Goal: Transaction & Acquisition: Subscribe to service/newsletter

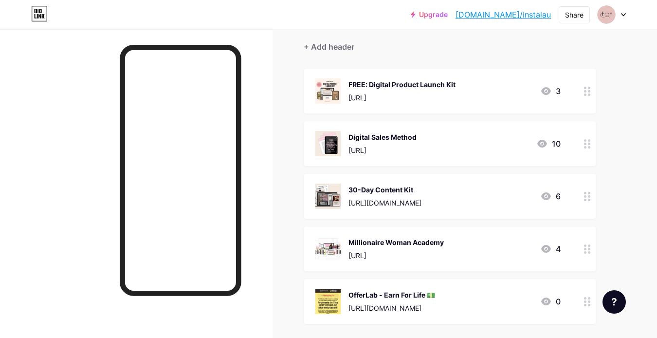
scroll to position [107, 0]
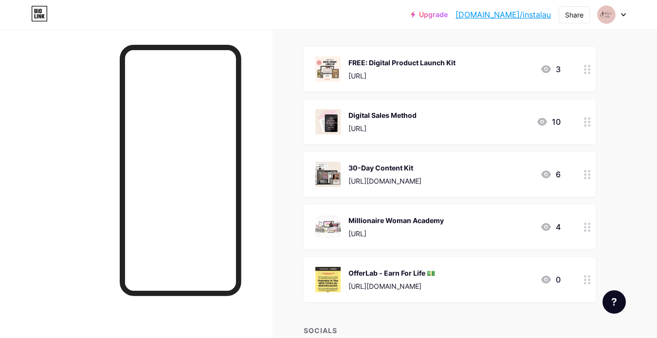
click at [624, 17] on div at bounding box center [611, 15] width 28 height 18
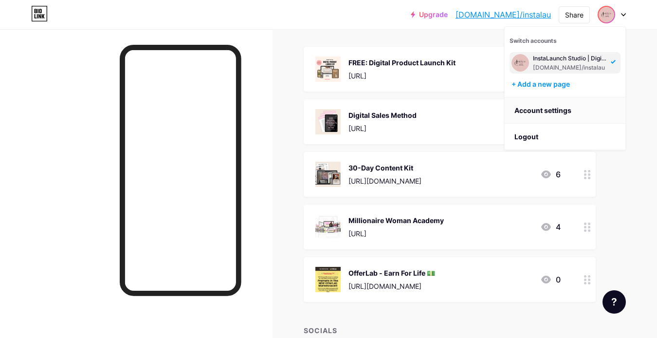
click at [563, 111] on link "Account settings" at bounding box center [564, 110] width 121 height 26
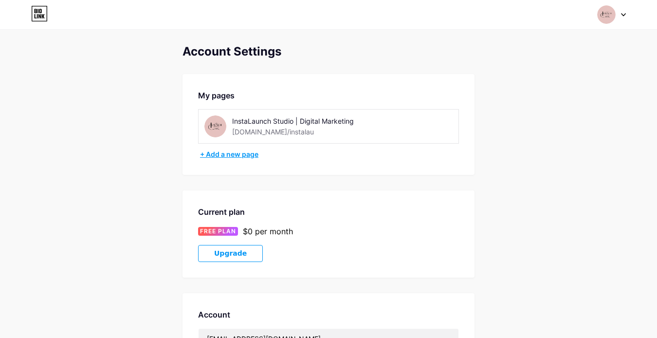
click at [230, 151] on div "+ Add a new page" at bounding box center [329, 154] width 259 height 10
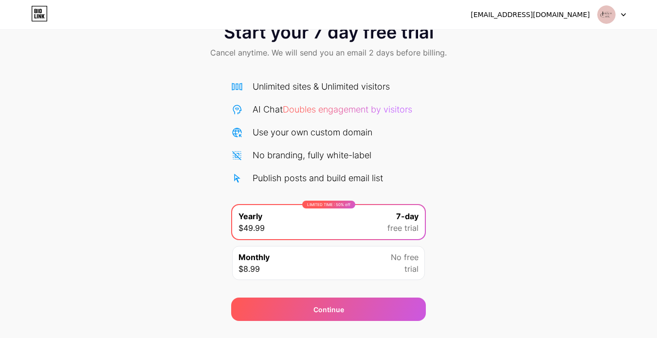
scroll to position [54, 0]
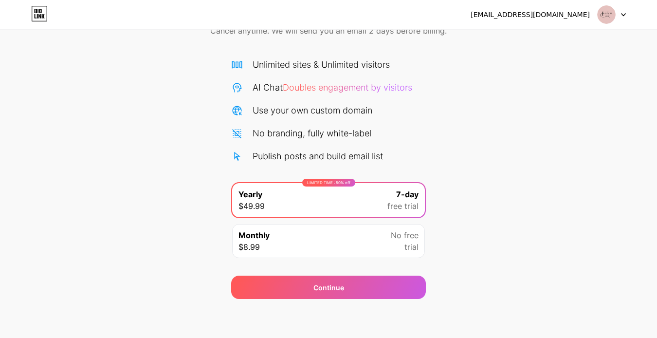
click at [624, 18] on div at bounding box center [611, 15] width 28 height 18
click at [585, 33] on li "Logout" at bounding box center [564, 40] width 121 height 26
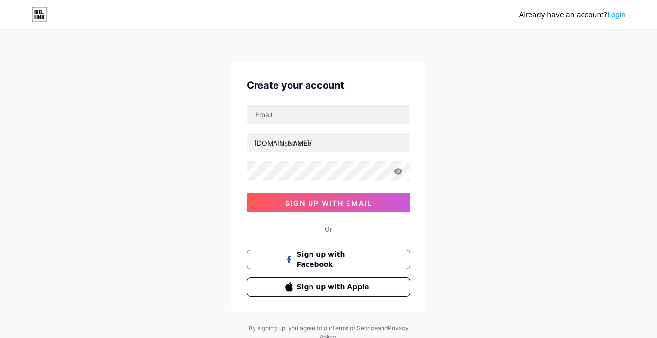
click at [335, 114] on input "text" at bounding box center [328, 114] width 162 height 19
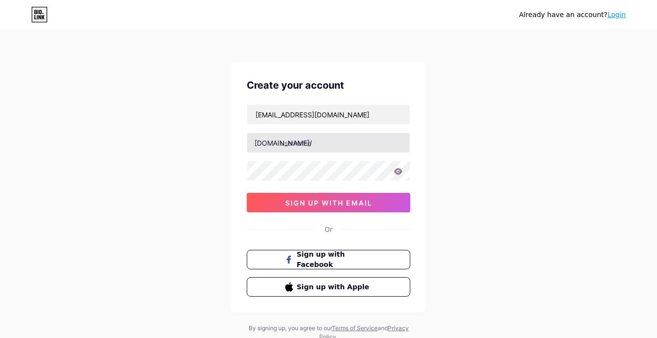
type input "[EMAIL_ADDRESS][DOMAIN_NAME]"
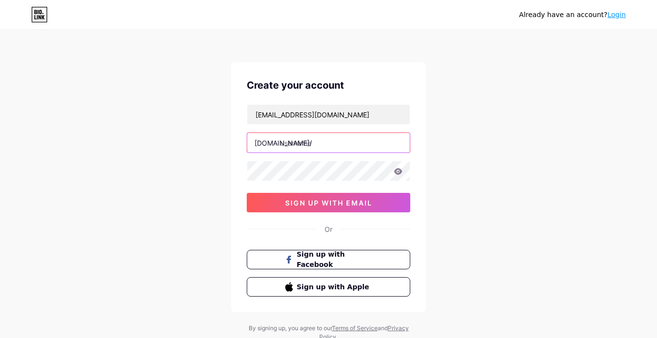
click at [321, 137] on input "text" at bounding box center [328, 142] width 162 height 19
type input "wealthwithinco"
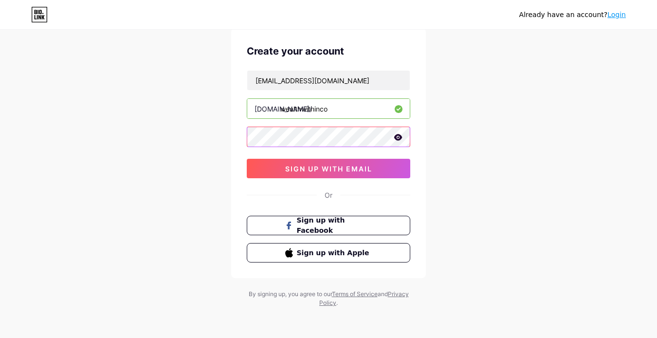
scroll to position [35, 0]
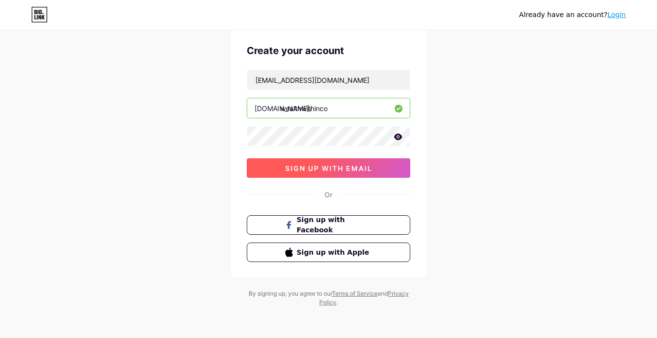
click at [301, 168] on span "sign up with email" at bounding box center [328, 168] width 87 height 8
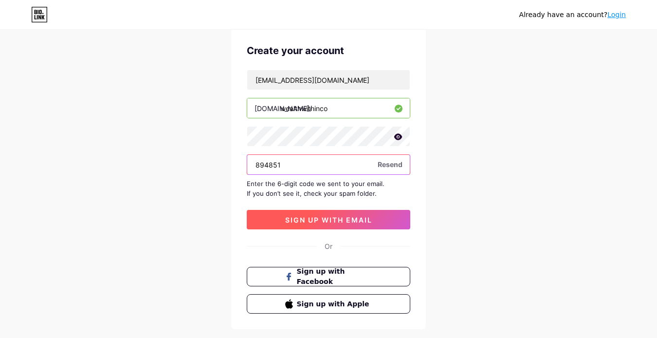
type input "894851"
click at [377, 226] on button "sign up with email" at bounding box center [328, 219] width 163 height 19
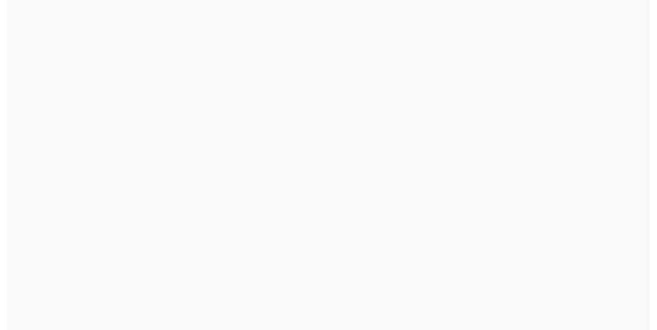
scroll to position [0, 0]
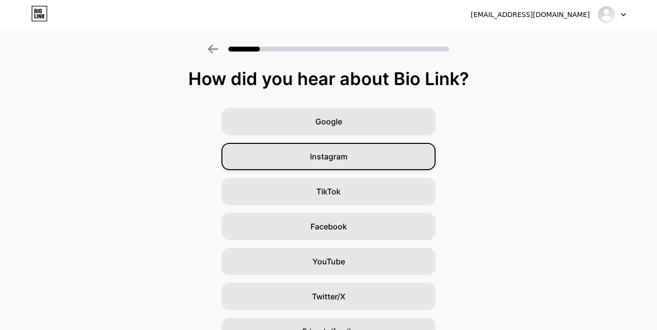
click at [366, 160] on div "Instagram" at bounding box center [328, 156] width 214 height 27
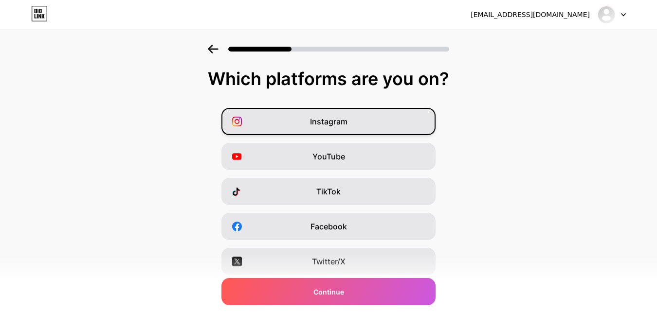
click at [373, 118] on div "Instagram" at bounding box center [328, 121] width 214 height 27
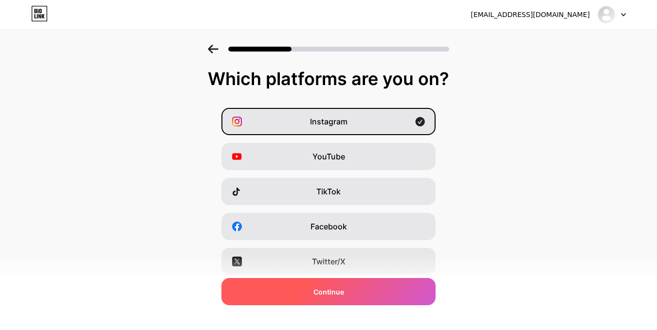
click at [339, 297] on span "Continue" at bounding box center [328, 292] width 31 height 10
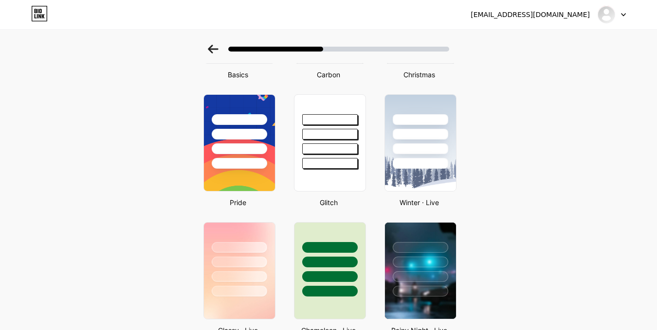
scroll to position [127, 0]
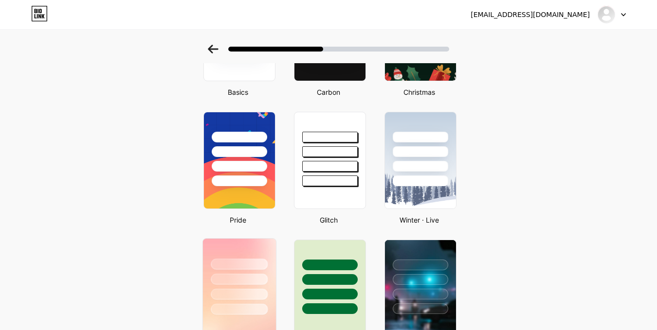
click at [236, 252] on div at bounding box center [239, 277] width 73 height 76
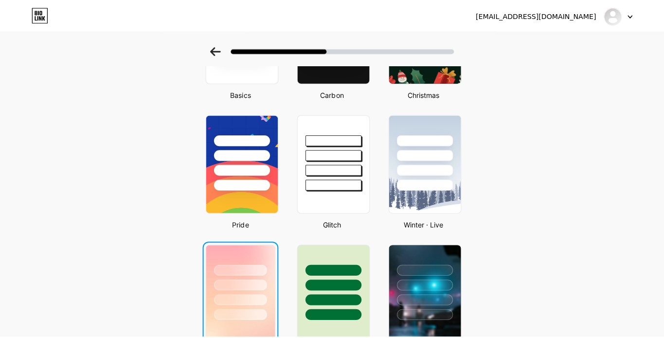
scroll to position [0, 0]
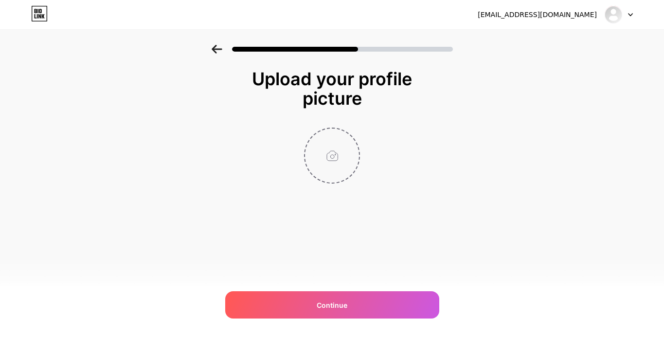
click at [331, 156] on input "file" at bounding box center [332, 155] width 54 height 54
type input "C:\fakepath\1.png"
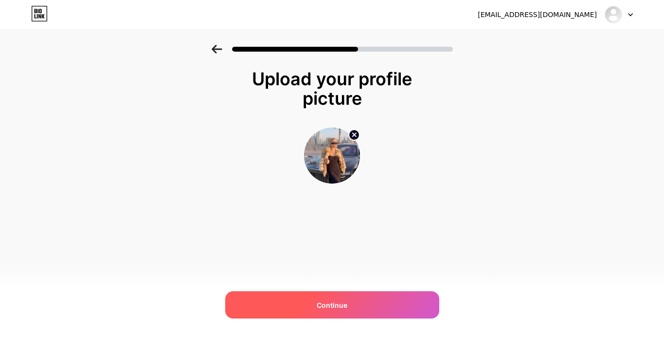
click at [343, 306] on span "Continue" at bounding box center [332, 305] width 31 height 10
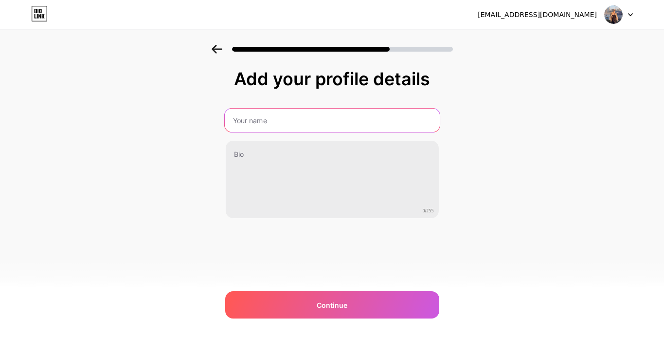
click at [277, 125] on input "text" at bounding box center [331, 119] width 215 height 23
type input "Wealth Within Co"
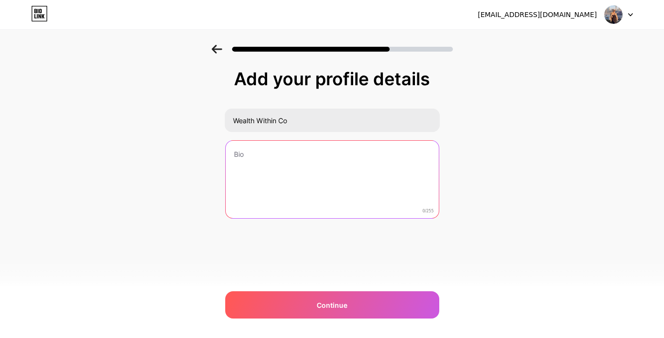
click at [275, 154] on textarea at bounding box center [332, 180] width 213 height 78
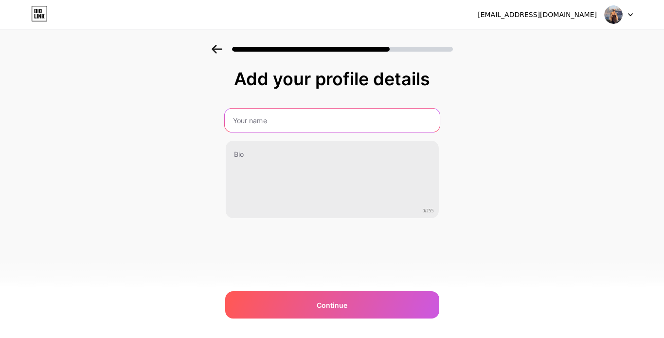
click at [340, 115] on input "text" at bounding box center [331, 119] width 215 height 23
type input "Wealth Within Co"
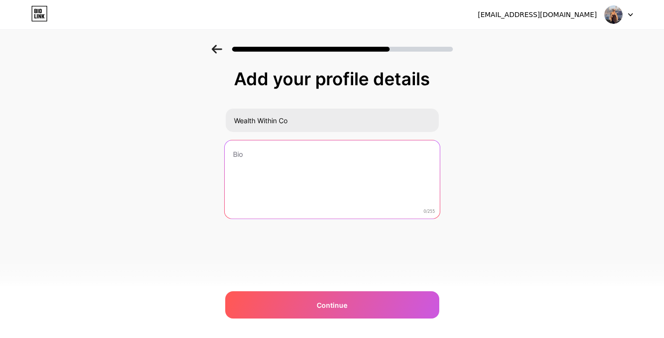
click at [326, 159] on textarea at bounding box center [331, 179] width 215 height 79
paste textarea "💖Helping you rise from struggle to self-made ✨Build confidence & peace from wit…"
drag, startPoint x: 282, startPoint y: 152, endPoint x: 239, endPoint y: 156, distance: 43.4
click at [239, 156] on textarea "💖Helping you rise from struggle to self-made ✨Build confidence & peace from wit…" at bounding box center [331, 179] width 215 height 79
click at [362, 163] on textarea "💖Rise from struggle to self-made ✨Build confidence & peace from within" at bounding box center [331, 179] width 215 height 79
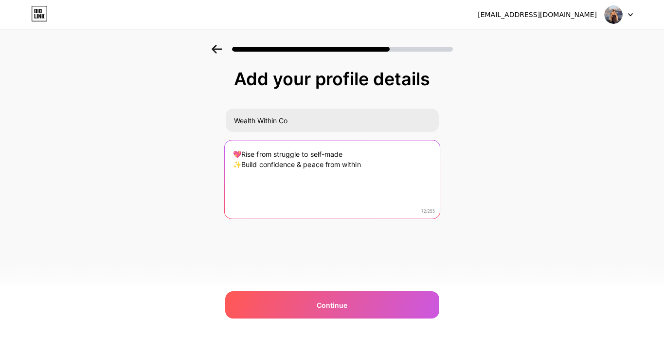
paste textarea "👇🏻"
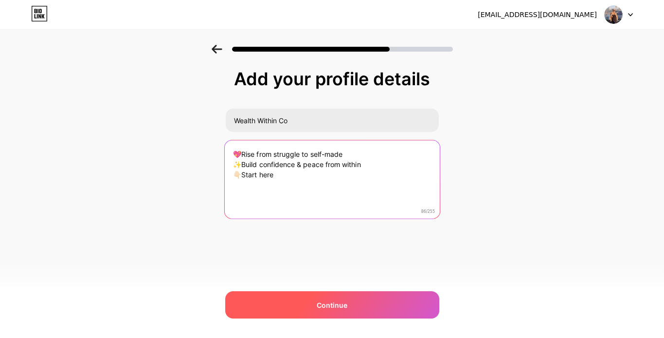
type textarea "💖Rise from struggle to self-made ✨Build confidence & peace from within 👇🏻Start …"
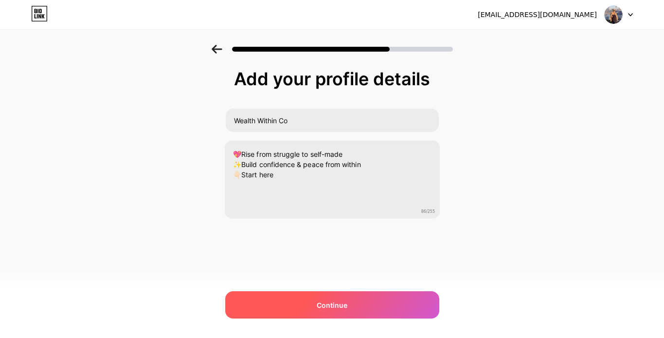
click at [279, 310] on div "Continue" at bounding box center [332, 304] width 214 height 27
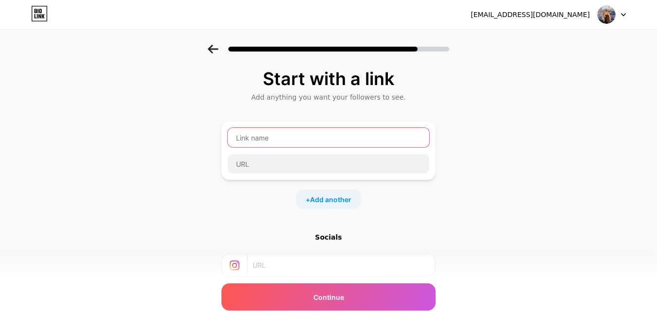
click at [277, 137] on input "text" at bounding box center [328, 137] width 201 height 19
type input "wealthwithinco"
click at [299, 136] on input "wealthwithinco" at bounding box center [328, 137] width 201 height 19
click at [262, 143] on input "wealthwithinco" at bounding box center [328, 137] width 201 height 19
click at [265, 138] on input "wealthwithinco" at bounding box center [328, 137] width 201 height 19
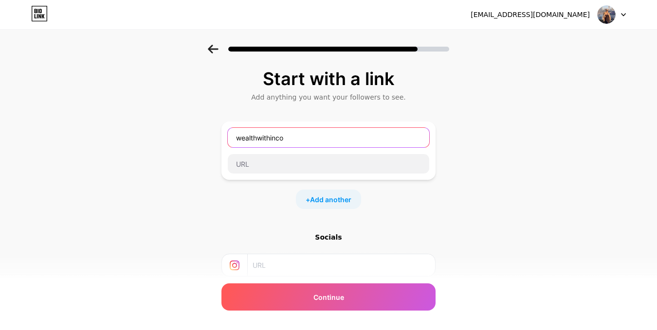
click at [265, 138] on input "wealthwithinco" at bounding box center [328, 137] width 201 height 19
type input "Quote Page Collective mini"
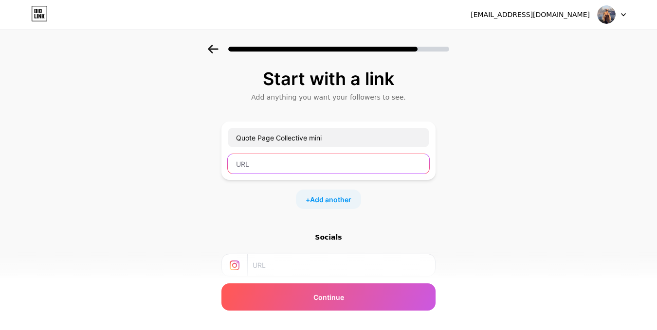
click at [255, 165] on input "text" at bounding box center [328, 163] width 201 height 19
click at [259, 166] on input "text" at bounding box center [328, 163] width 201 height 19
paste input "https://stan.store/affiliates/a5fb3f51-5c5b-480f-a457-74e2664a4c5b"
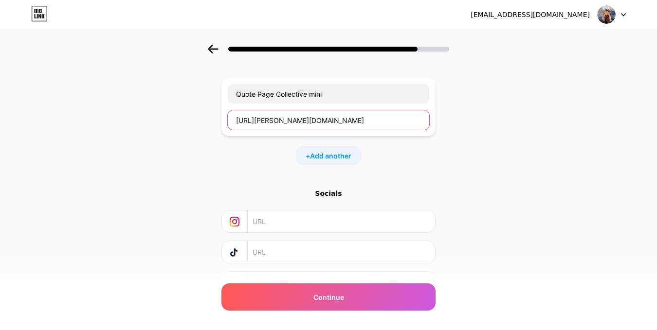
scroll to position [95, 0]
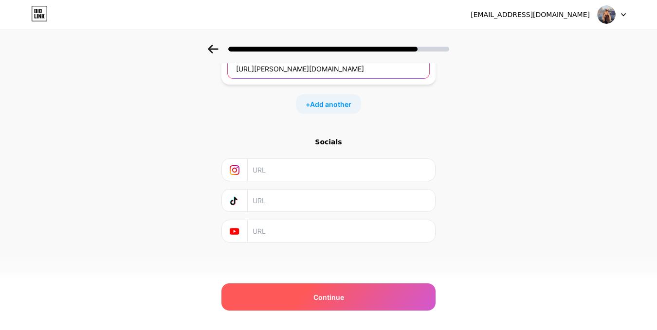
type input "https://stan.store/affiliates/a5fb3f51-5c5b-480f-a457-74e2664a4c5b"
click at [280, 288] on div "Continue" at bounding box center [328, 297] width 214 height 27
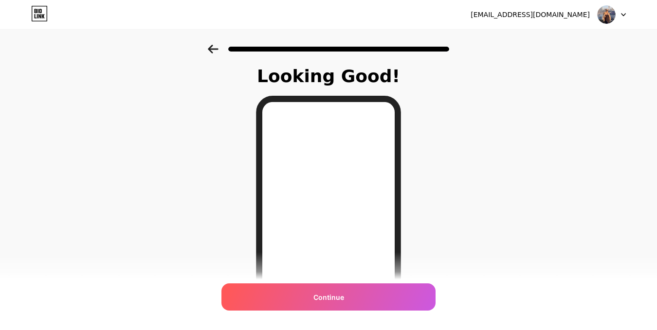
scroll to position [159, 0]
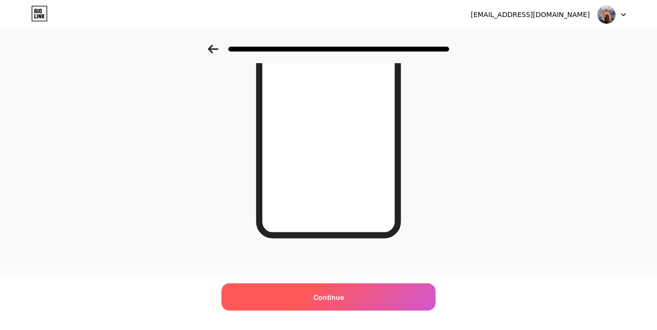
click at [344, 294] on span "Continue" at bounding box center [328, 297] width 31 height 10
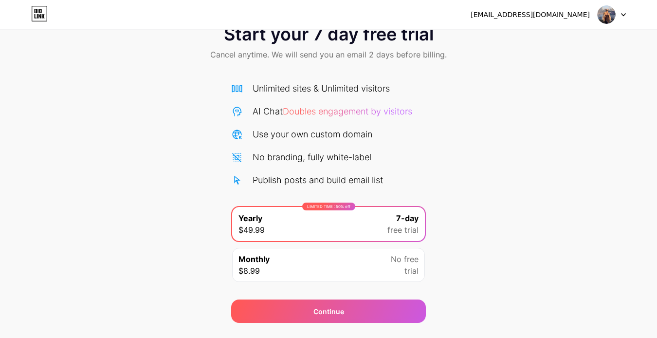
scroll to position [54, 0]
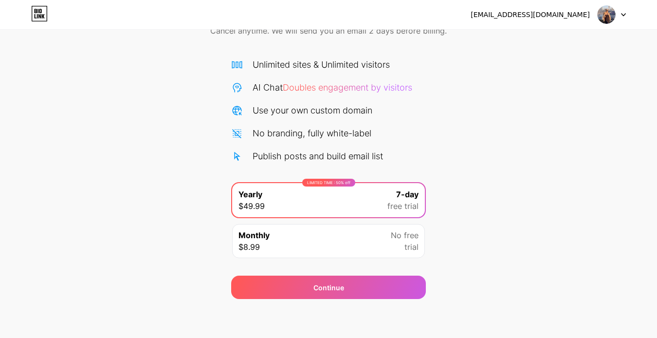
click at [612, 14] on img at bounding box center [606, 14] width 18 height 18
click at [627, 14] on div "wealthwithincollective@gmail.com Logout" at bounding box center [328, 15] width 657 height 18
click at [624, 15] on icon at bounding box center [623, 15] width 4 height 2
click at [40, 16] on icon at bounding box center [39, 16] width 2 height 4
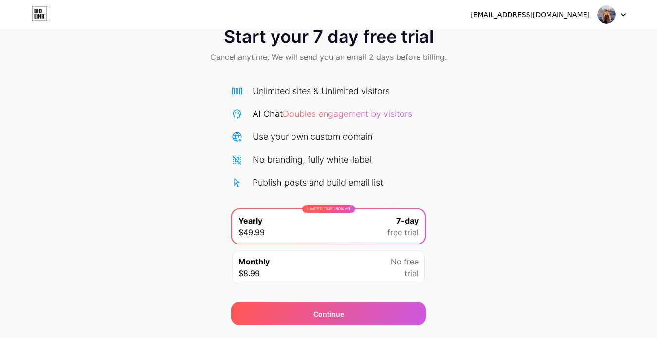
scroll to position [54, 0]
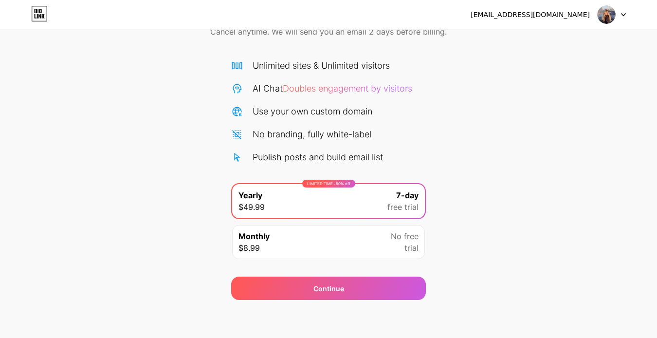
scroll to position [54, 0]
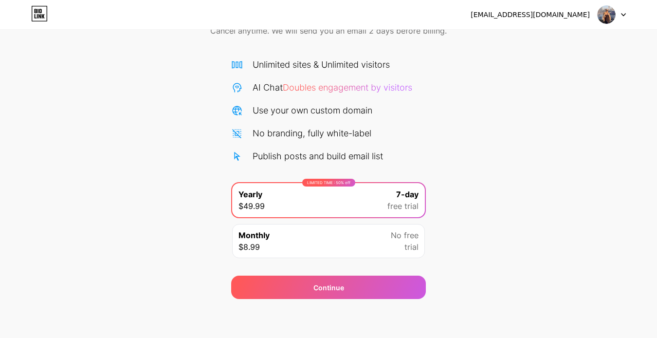
click at [361, 247] on div "Monthly $8.99 No free trial" at bounding box center [328, 241] width 193 height 34
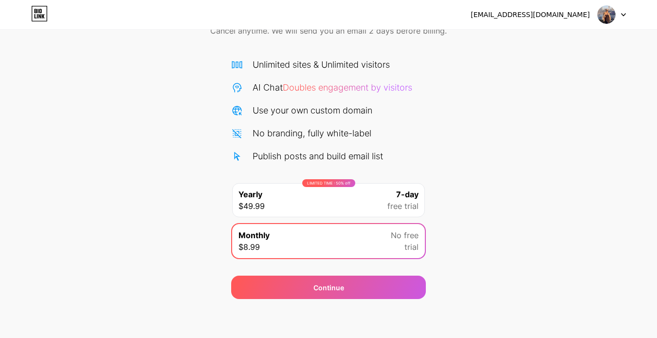
click at [615, 10] on div at bounding box center [611, 15] width 28 height 18
click at [41, 20] on icon at bounding box center [39, 14] width 17 height 16
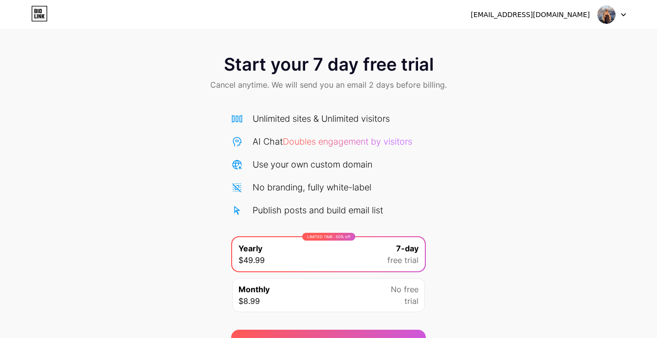
click at [622, 16] on icon at bounding box center [623, 14] width 5 height 3
click at [592, 30] on li "Logout" at bounding box center [564, 40] width 121 height 26
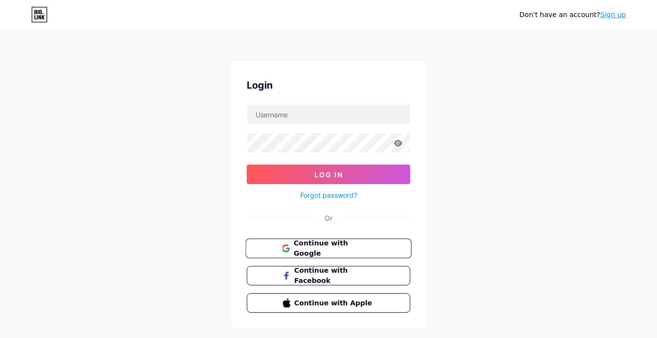
click at [332, 250] on span "Continue with Google" at bounding box center [333, 248] width 81 height 21
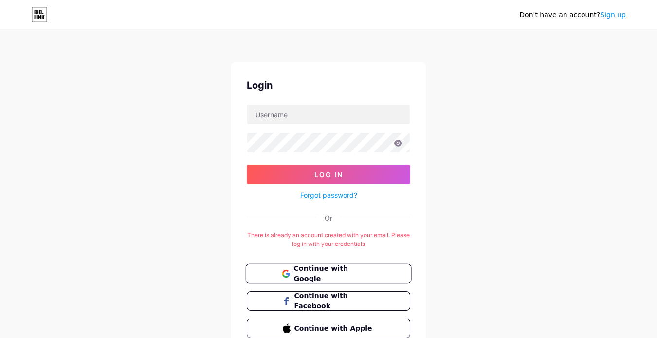
click at [320, 267] on span "Continue with Google" at bounding box center [333, 273] width 81 height 21
click at [262, 112] on input "text" at bounding box center [328, 114] width 162 height 19
type input "wealthwithincollective@gmail.com"
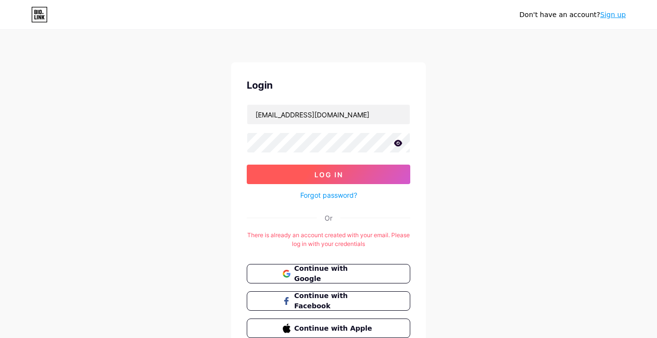
click at [328, 167] on button "Log In" at bounding box center [328, 173] width 163 height 19
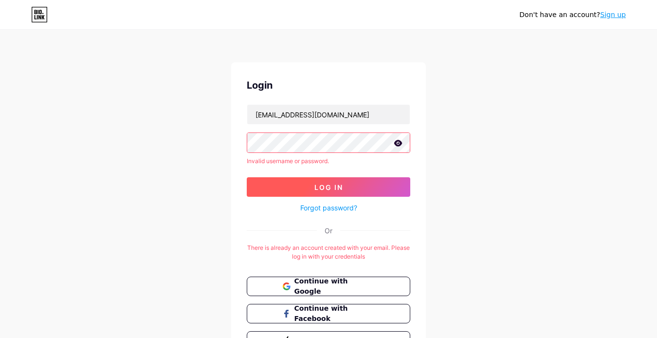
click at [291, 178] on button "Log In" at bounding box center [328, 186] width 163 height 19
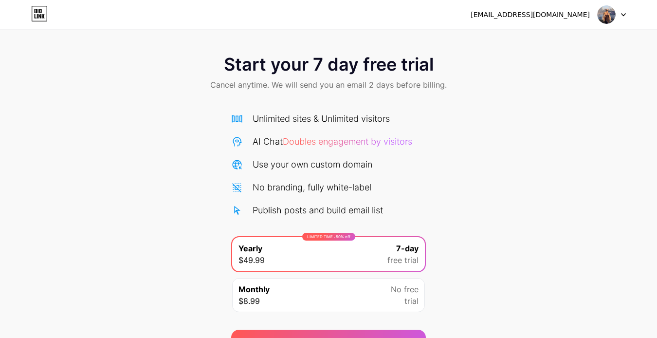
click at [624, 14] on icon at bounding box center [623, 14] width 5 height 3
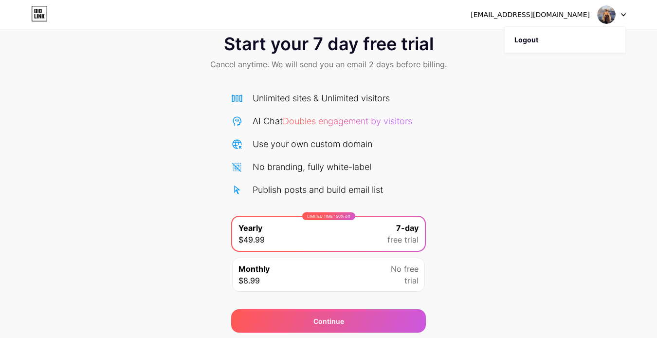
scroll to position [54, 0]
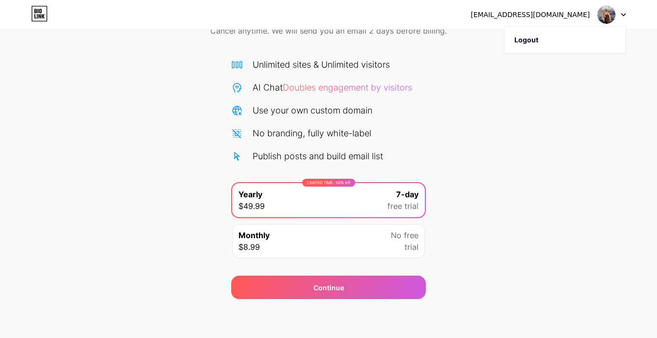
click at [351, 88] on span "Doubles engagement by visitors" at bounding box center [347, 87] width 129 height 10
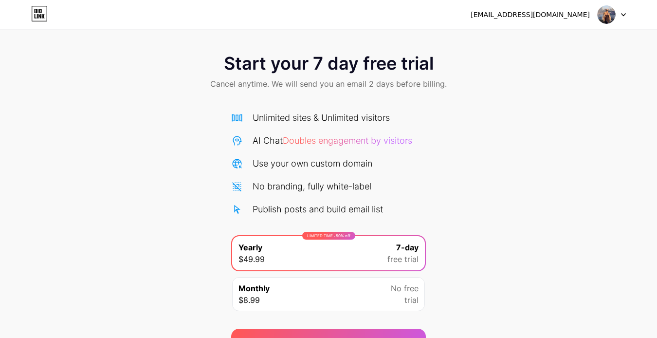
scroll to position [0, 0]
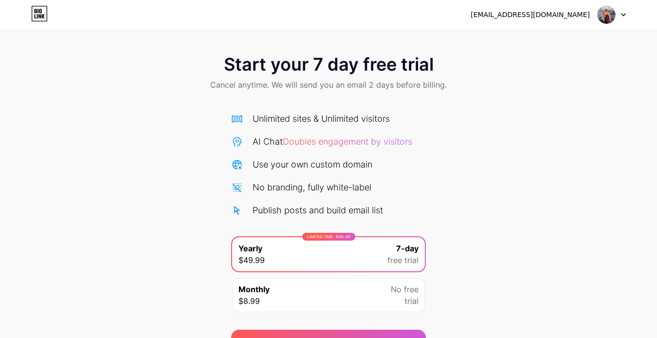
click at [266, 168] on div "Use your own custom domain" at bounding box center [312, 164] width 120 height 13
click at [625, 14] on div "wealthwithincollective@gmail.com Logout" at bounding box center [328, 15] width 657 height 18
click at [623, 14] on icon at bounding box center [623, 14] width 5 height 3
click at [519, 34] on li "Logout" at bounding box center [564, 40] width 121 height 26
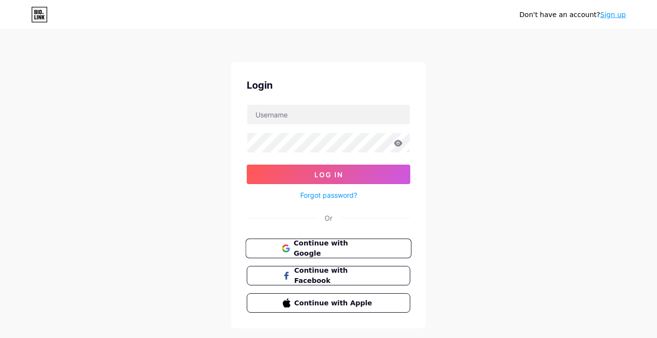
click at [380, 243] on button "Continue with Google" at bounding box center [328, 248] width 166 height 20
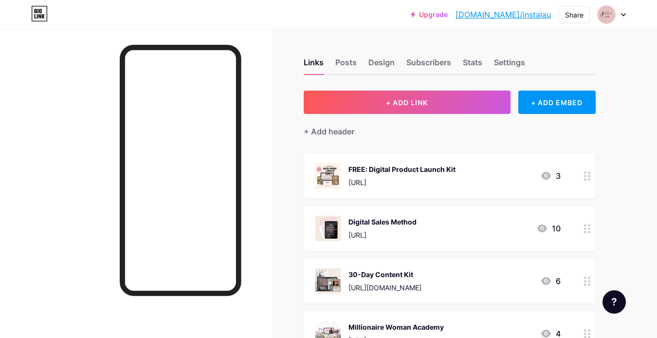
click at [624, 16] on icon at bounding box center [623, 14] width 5 height 3
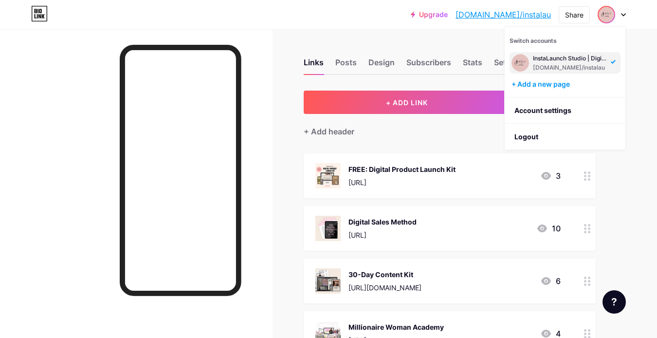
click at [531, 13] on link "[DOMAIN_NAME]/instalau" at bounding box center [502, 15] width 95 height 12
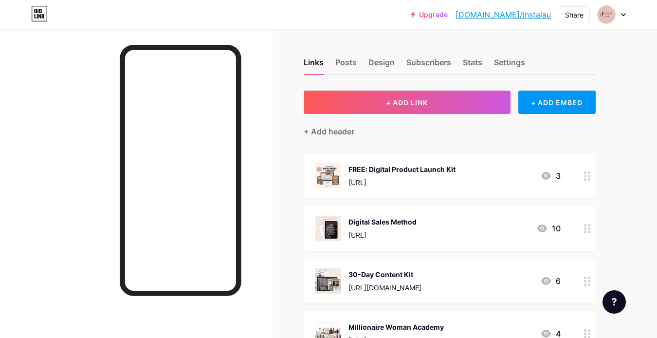
click at [623, 14] on icon at bounding box center [623, 14] width 5 height 3
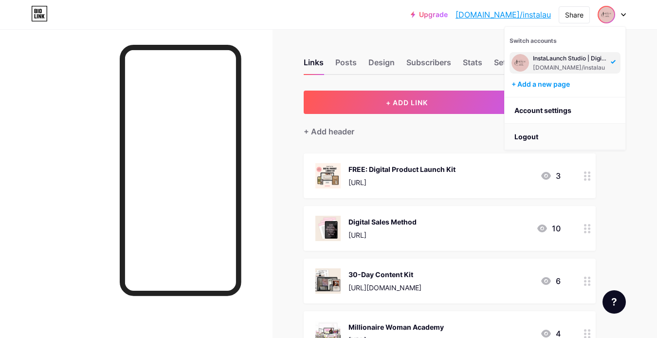
click at [531, 139] on li "Logout" at bounding box center [564, 137] width 121 height 26
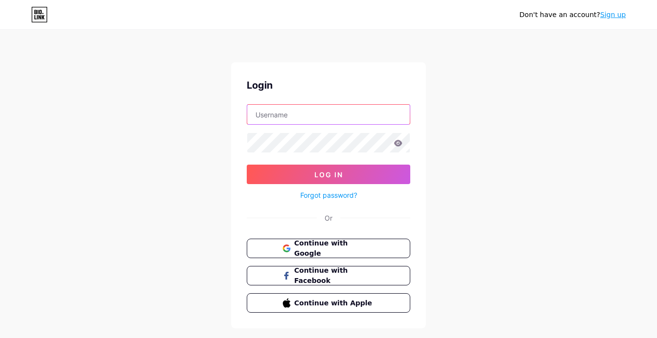
click at [336, 111] on input "text" at bounding box center [328, 114] width 162 height 19
click at [347, 250] on span "Continue with Google" at bounding box center [333, 248] width 81 height 21
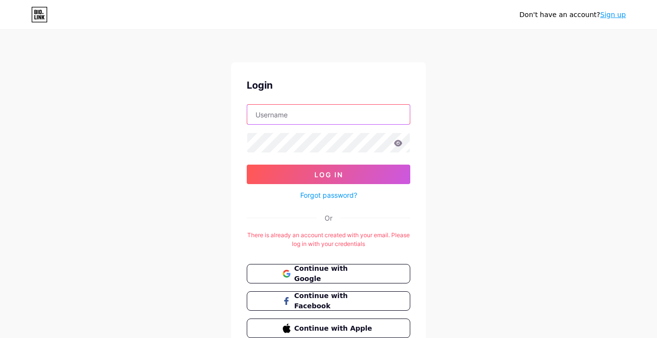
click at [384, 108] on input "text" at bounding box center [328, 114] width 162 height 19
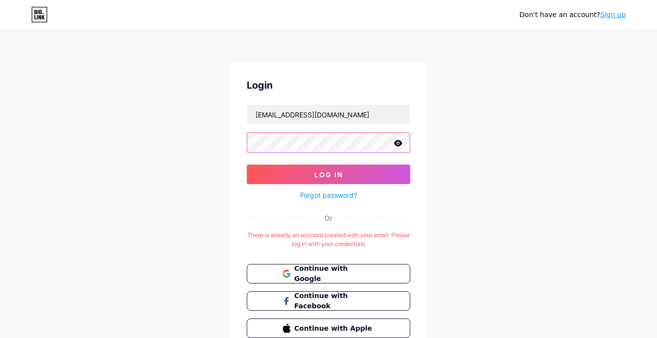
click at [247, 164] on button "Log In" at bounding box center [328, 173] width 163 height 19
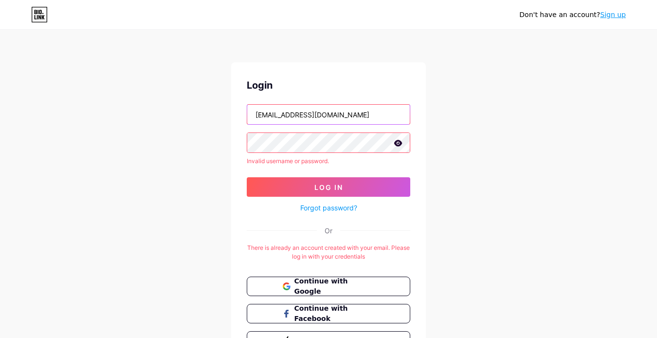
click at [287, 115] on input "[EMAIL_ADDRESS][DOMAIN_NAME]" at bounding box center [328, 114] width 162 height 19
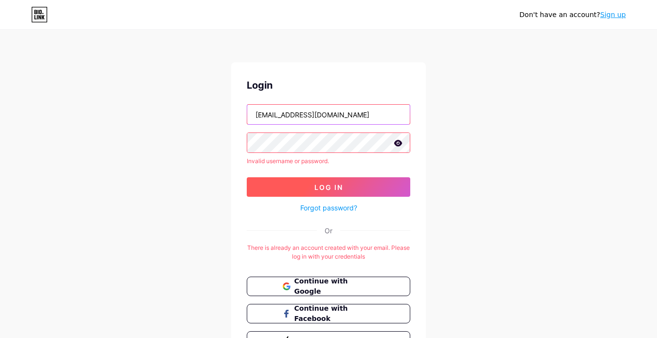
type input "[EMAIL_ADDRESS][DOMAIN_NAME]"
click at [352, 190] on button "Log In" at bounding box center [328, 186] width 163 height 19
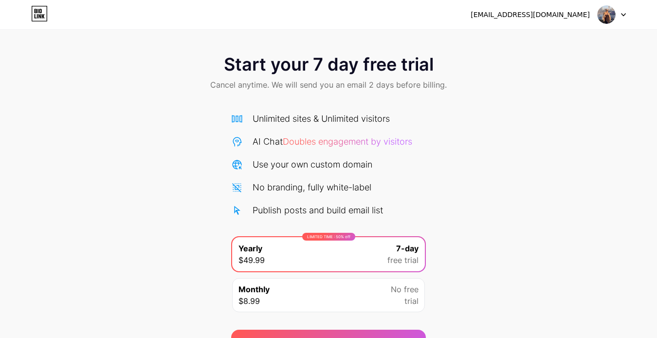
click at [622, 15] on icon at bounding box center [623, 14] width 5 height 3
click at [605, 17] on img at bounding box center [606, 14] width 18 height 18
click at [552, 17] on div "[EMAIL_ADDRESS][DOMAIN_NAME]" at bounding box center [529, 15] width 119 height 10
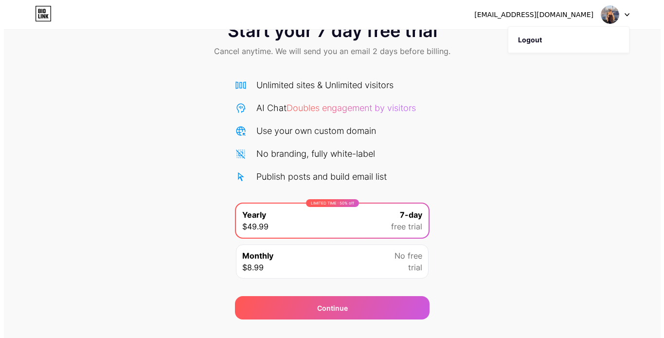
scroll to position [54, 0]
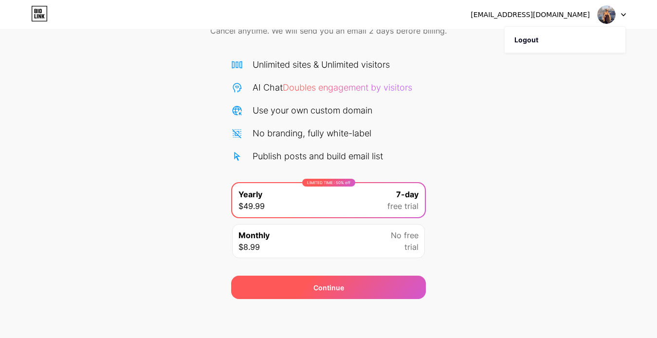
click at [345, 284] on div "Continue" at bounding box center [328, 286] width 195 height 23
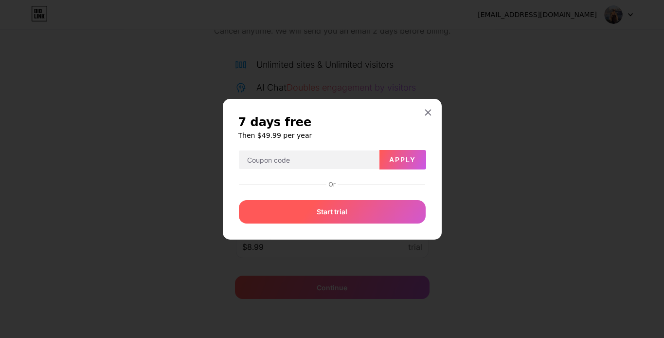
click at [357, 210] on div "Start trial" at bounding box center [332, 211] width 187 height 23
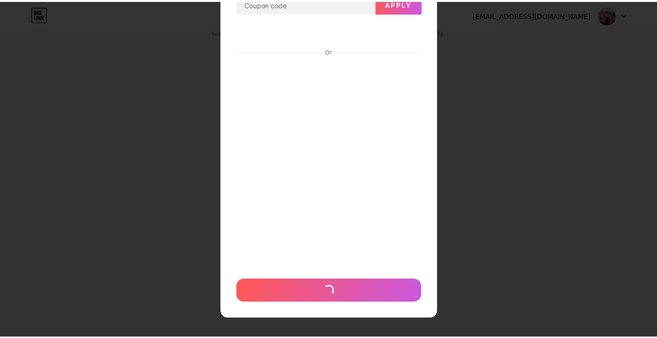
scroll to position [82, 0]
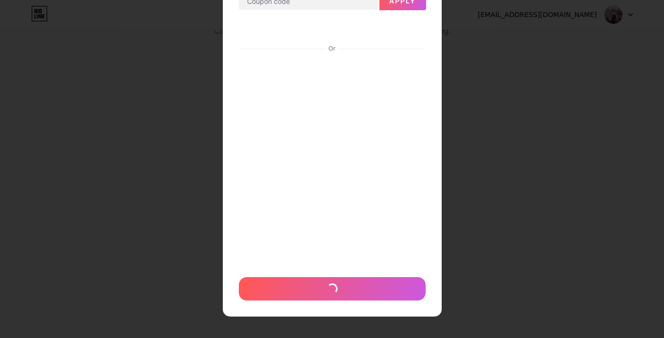
click at [479, 74] on div at bounding box center [332, 87] width 664 height 338
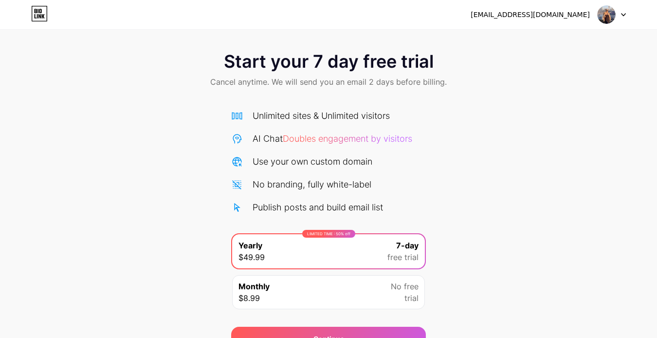
scroll to position [0, 0]
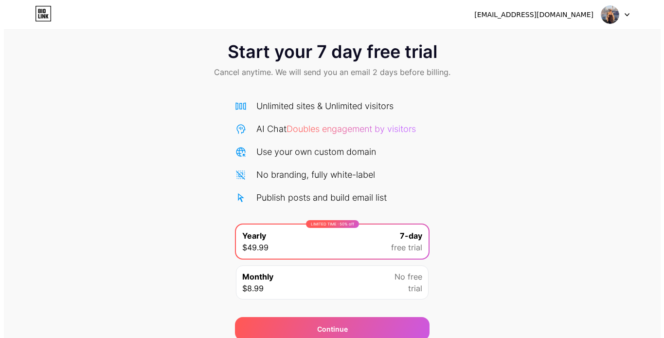
scroll to position [54, 0]
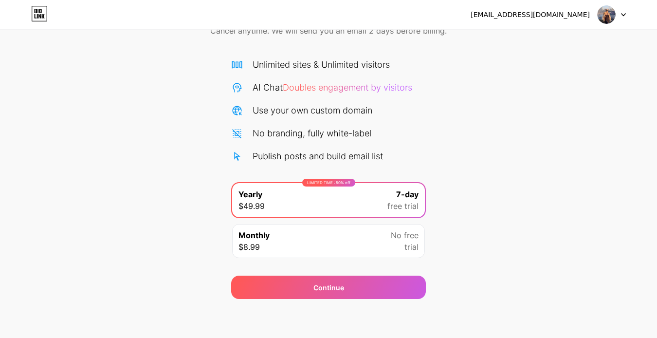
click at [320, 247] on div "Monthly $8.99 No free trial" at bounding box center [328, 241] width 193 height 34
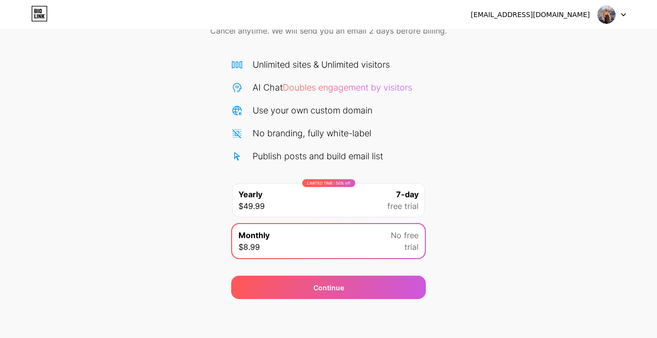
click at [303, 203] on div "LIMITED TIME : 50% off Yearly $49.99 7-day free trial" at bounding box center [328, 200] width 193 height 34
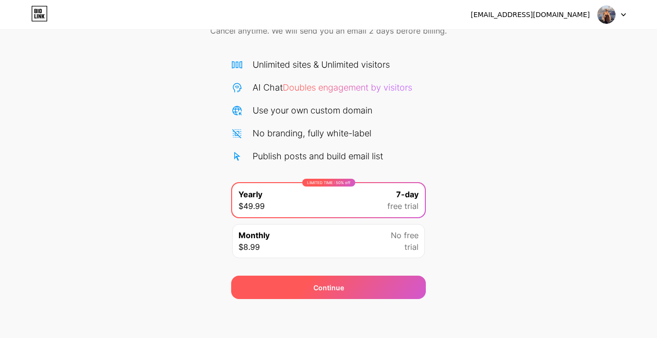
click at [301, 296] on div "Continue" at bounding box center [328, 286] width 195 height 23
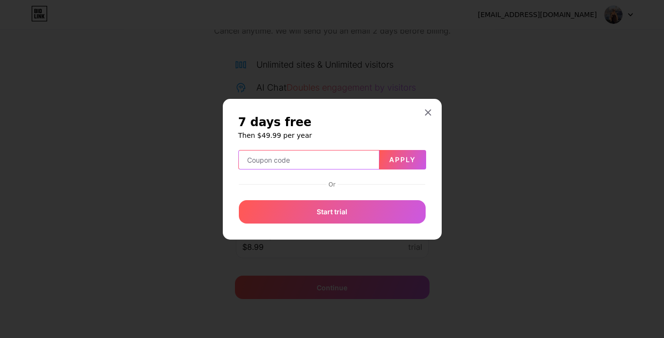
click at [287, 162] on div "7 days free Then $49.99 per year Apply Or Start trial" at bounding box center [332, 168] width 188 height 109
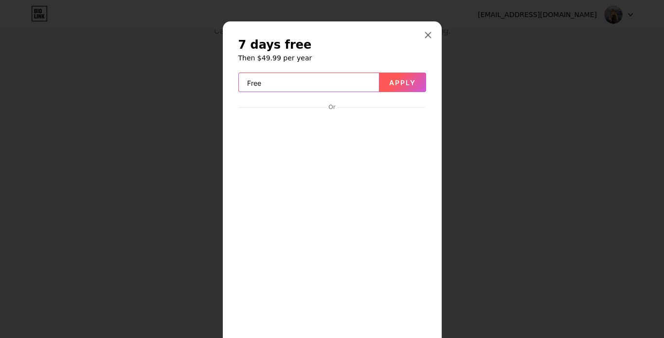
type input "Free"
click at [380, 77] on button "Apply" at bounding box center [402, 81] width 47 height 19
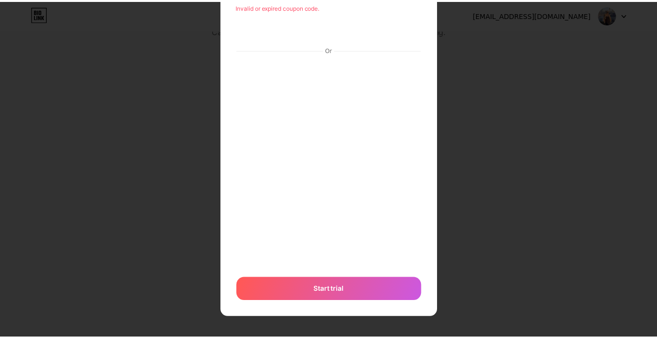
scroll to position [94, 0]
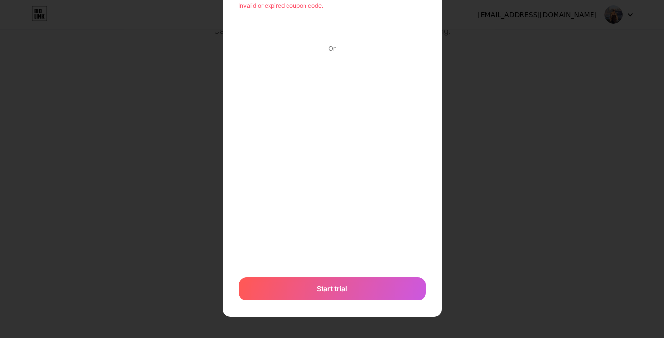
click at [473, 129] on div at bounding box center [332, 75] width 664 height 338
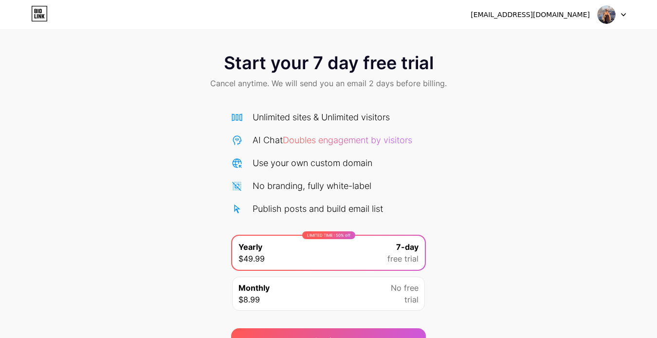
scroll to position [0, 0]
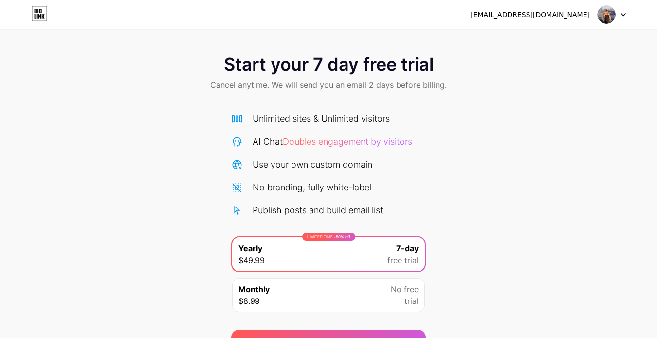
click at [620, 15] on div at bounding box center [611, 15] width 28 height 18
click at [540, 146] on div "Start your 7 day free trial Cancel anytime. We will send you an email 2 days be…" at bounding box center [328, 199] width 657 height 308
click at [620, 12] on div at bounding box center [611, 15] width 28 height 18
click at [535, 37] on li "Logout" at bounding box center [564, 40] width 121 height 26
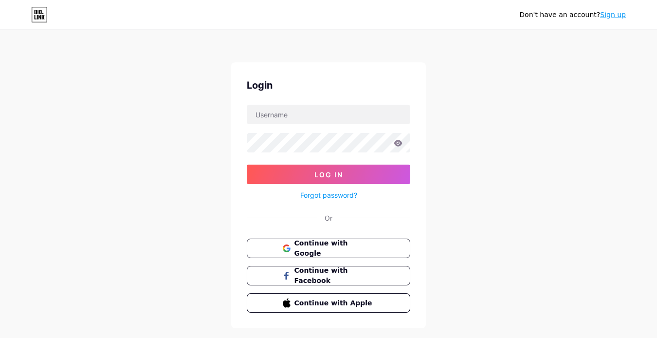
click at [606, 17] on link "Sign up" at bounding box center [613, 15] width 26 height 8
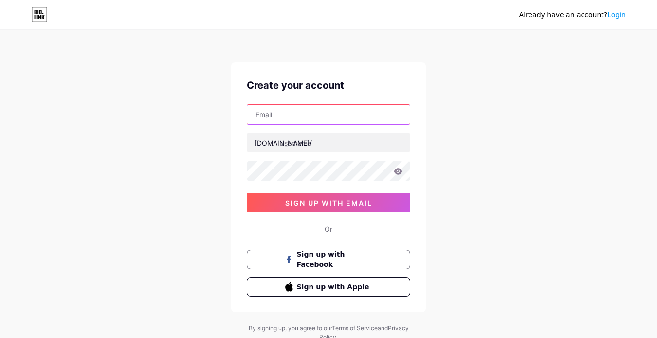
click at [349, 119] on input "text" at bounding box center [328, 114] width 162 height 19
type input "[EMAIL_ADDRESS][DOMAIN_NAME]"
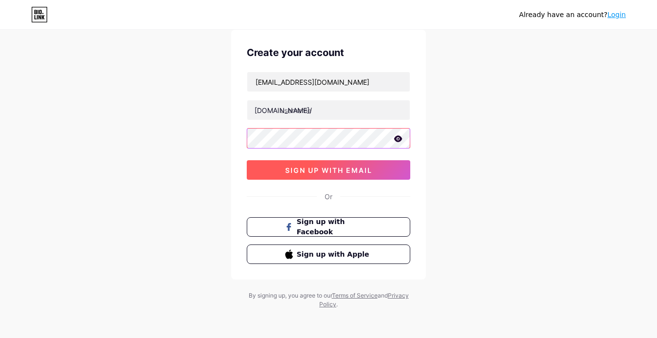
scroll to position [35, 0]
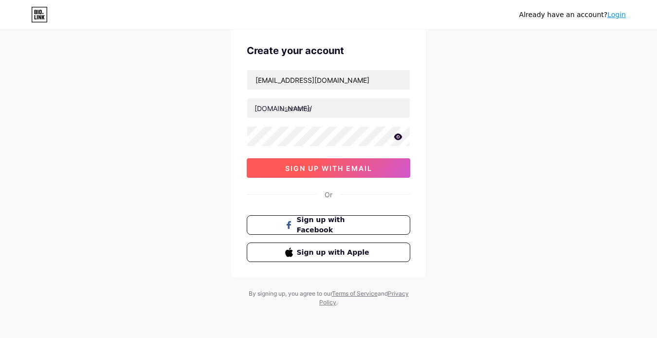
click at [346, 168] on span "sign up with email" at bounding box center [328, 168] width 87 height 8
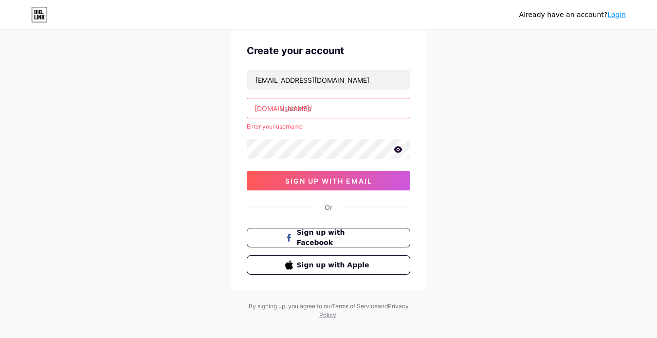
click at [307, 112] on input "text" at bounding box center [328, 107] width 162 height 19
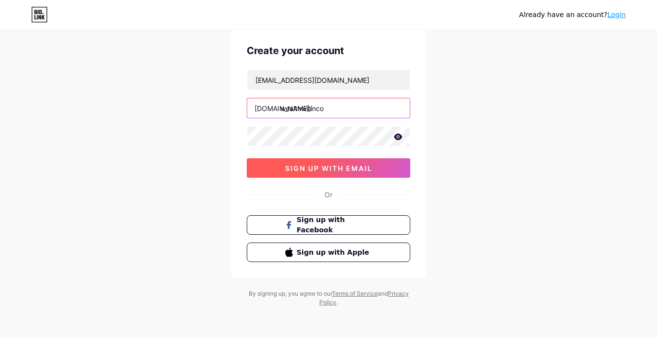
type input "wealthwitinco"
click at [296, 176] on button "sign up with email" at bounding box center [328, 167] width 163 height 19
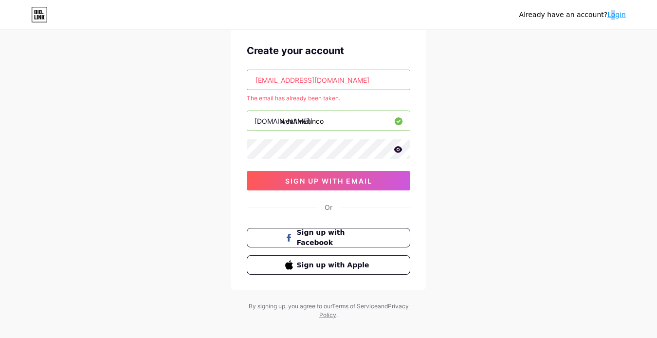
click at [617, 13] on link "Login" at bounding box center [616, 15] width 18 height 8
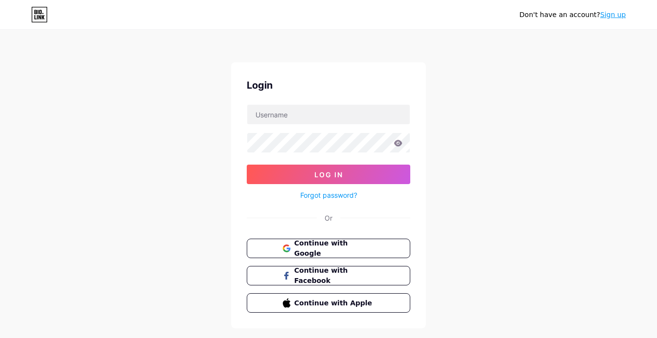
click at [606, 17] on link "Sign up" at bounding box center [613, 15] width 26 height 8
click at [309, 114] on input "text" at bounding box center [328, 114] width 162 height 19
type input "[EMAIL_ADDRESS][DOMAIN_NAME]"
click at [247, 164] on button "Log In" at bounding box center [328, 173] width 163 height 19
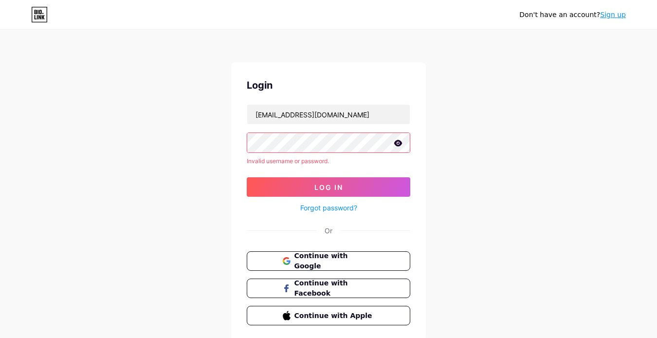
click at [247, 177] on button "Log In" at bounding box center [328, 186] width 163 height 19
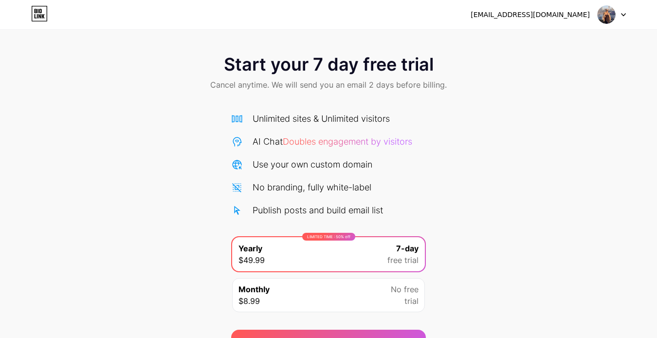
click at [609, 16] on img at bounding box center [606, 14] width 18 height 18
click at [515, 139] on div "Start your 7 day free trial Cancel anytime. We will send you an email 2 days be…" at bounding box center [328, 199] width 657 height 308
click at [41, 14] on icon at bounding box center [39, 14] width 17 height 16
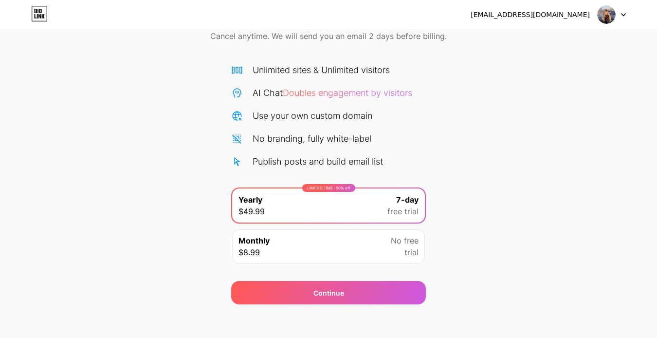
scroll to position [54, 0]
